Goal: Task Accomplishment & Management: Use online tool/utility

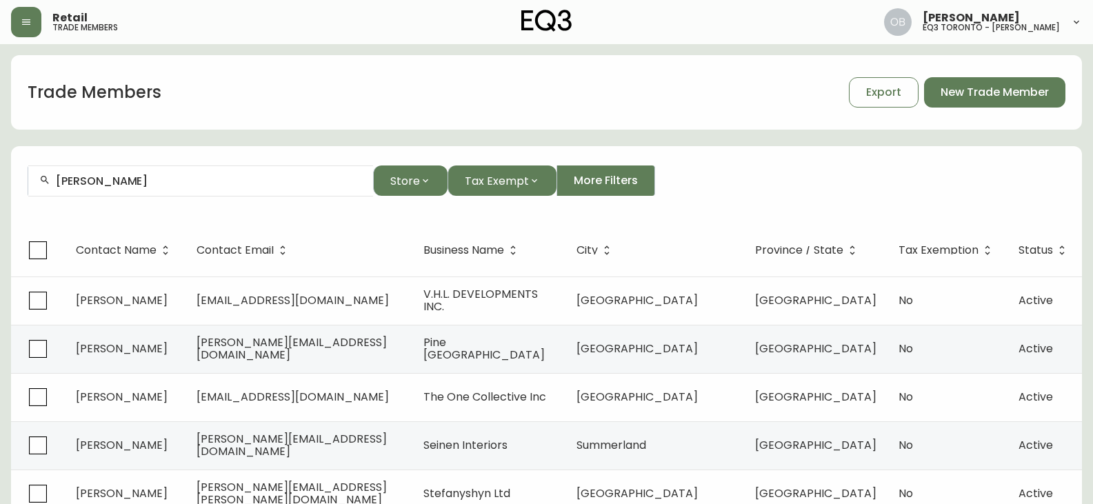
click at [29, 31] on button "button" at bounding box center [26, 22] width 30 height 30
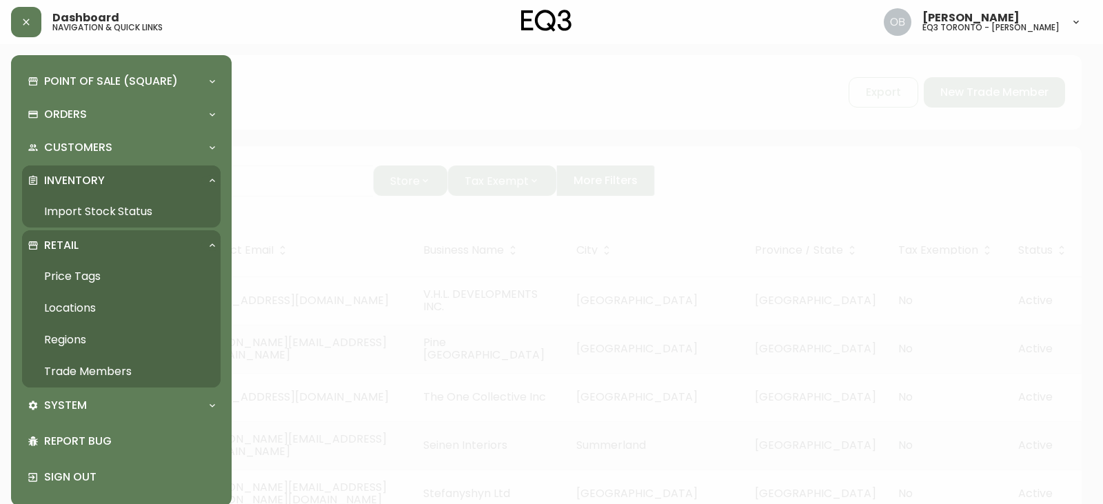
click at [79, 206] on link "Import Stock Status" at bounding box center [121, 212] width 199 height 32
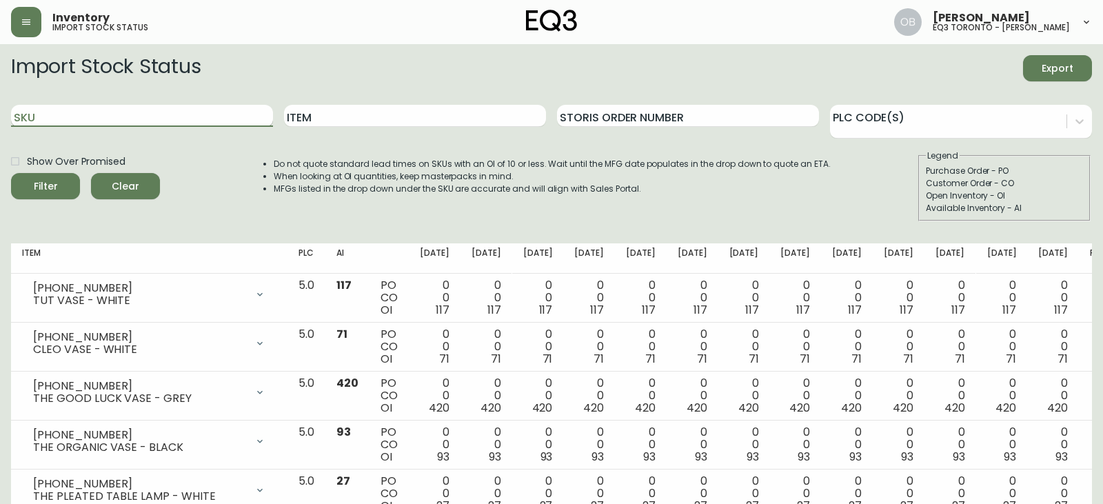
click at [139, 114] on input "SKU" at bounding box center [142, 116] width 262 height 22
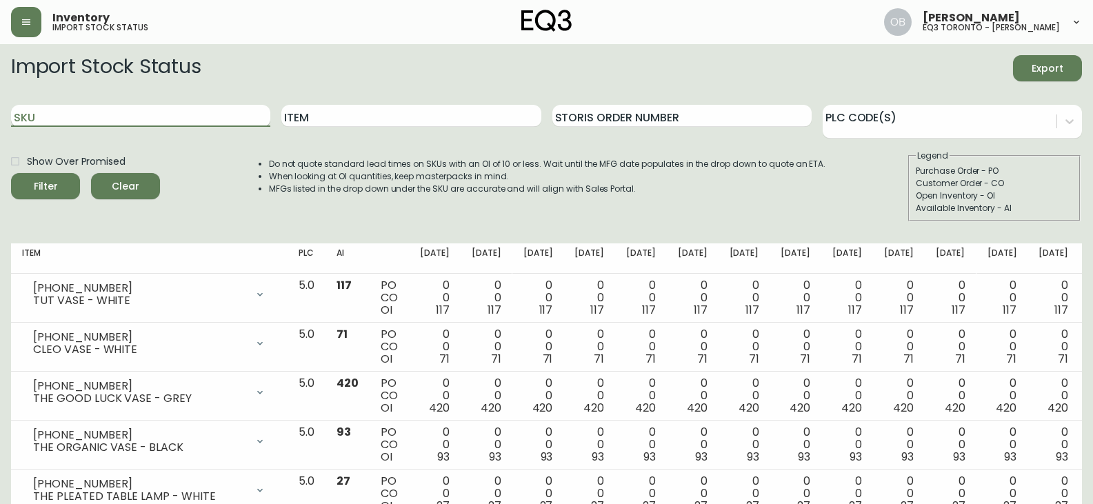
paste input "[PHONE_NUMBER]"
click at [11, 173] on button "Filter" at bounding box center [45, 186] width 69 height 26
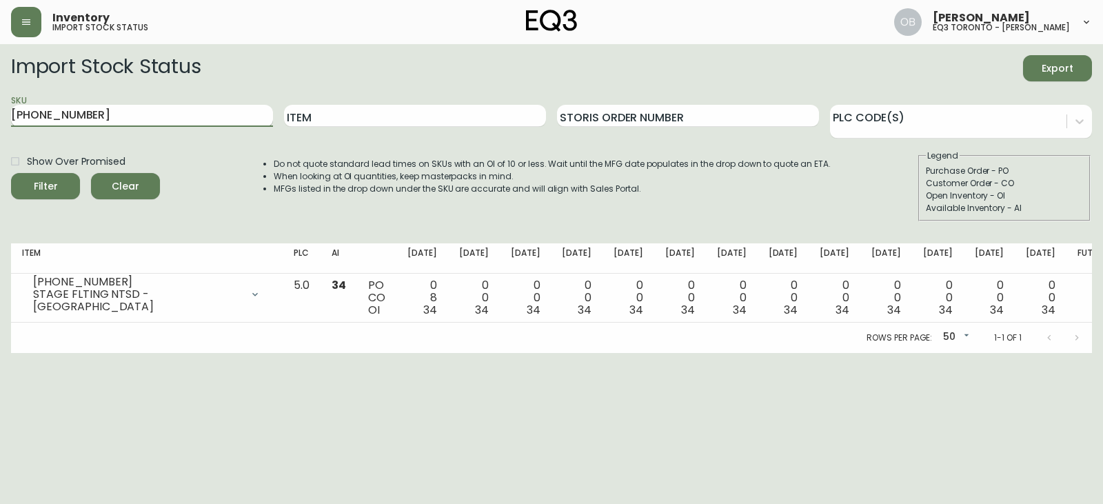
click at [121, 117] on input "[PHONE_NUMBER]" at bounding box center [142, 116] width 262 height 22
click at [121, 116] on input "[PHONE_NUMBER]" at bounding box center [142, 116] width 262 height 22
paste input "30-427"
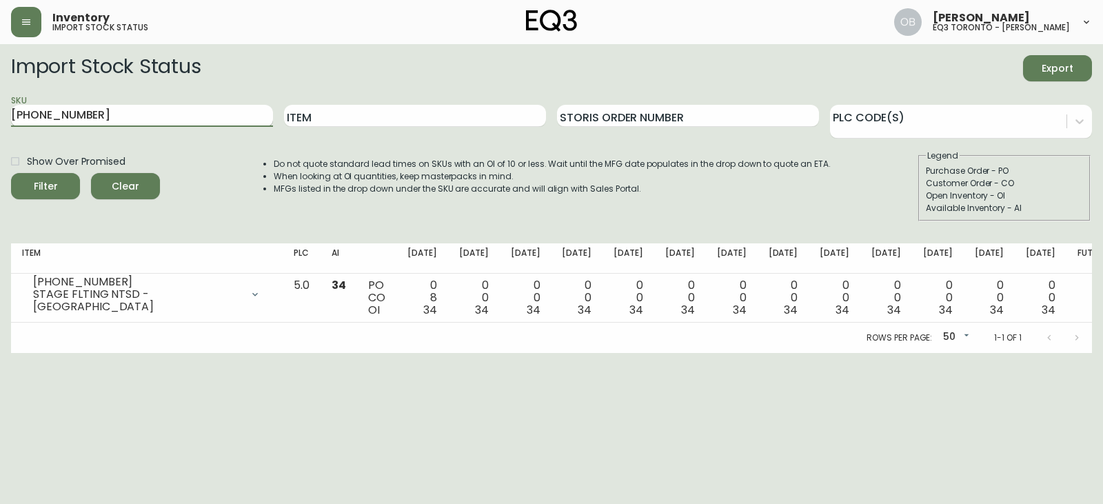
type input "[PHONE_NUMBER]"
click at [11, 173] on button "Filter" at bounding box center [45, 186] width 69 height 26
